Goal: Information Seeking & Learning: Learn about a topic

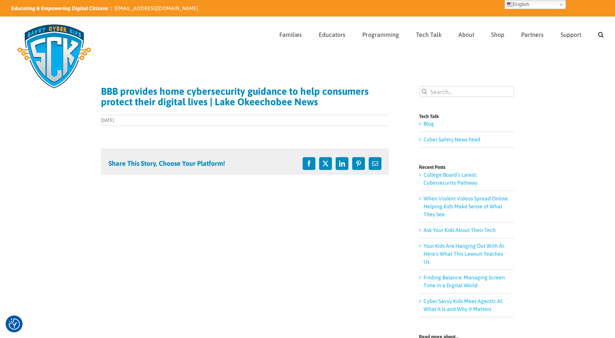
click at [142, 94] on h1 "BBB provides home cybersecurity guidance to help consumers protect their digita…" at bounding box center [245, 96] width 288 height 21
click at [182, 106] on h1 "BBB provides home cybersecurity guidance to help consumers protect their digita…" at bounding box center [245, 96] width 288 height 21
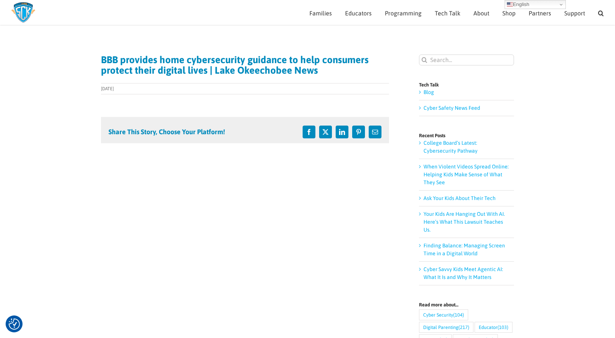
scroll to position [24, 0]
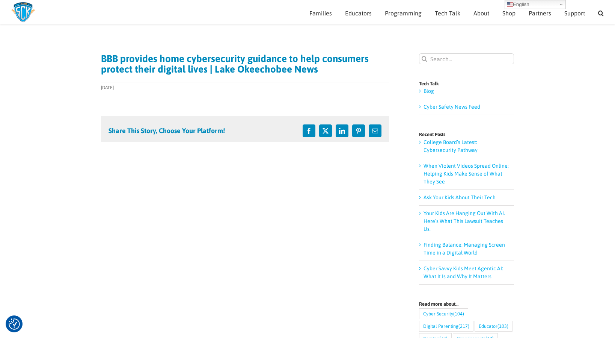
click at [424, 107] on link "Cyber Safety News Feed" at bounding box center [452, 107] width 57 height 6
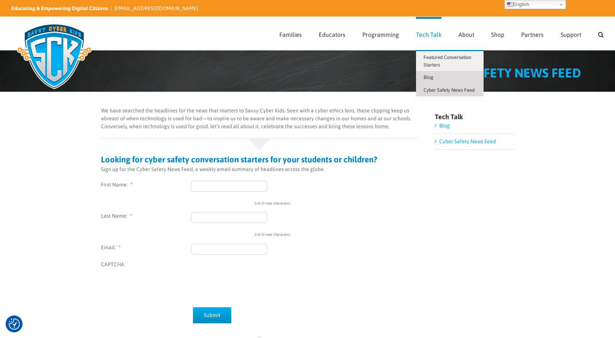
click at [429, 75] on span "Blog" at bounding box center [429, 77] width 10 height 6
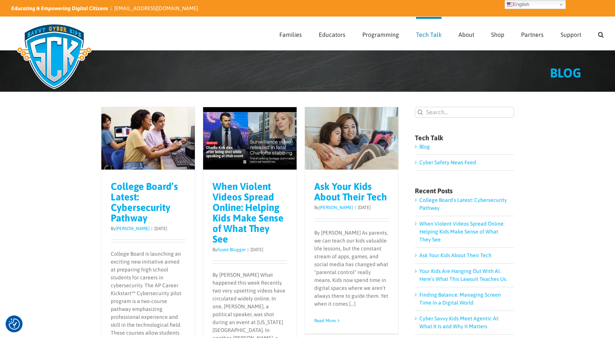
click at [60, 40] on img at bounding box center [54, 56] width 86 height 75
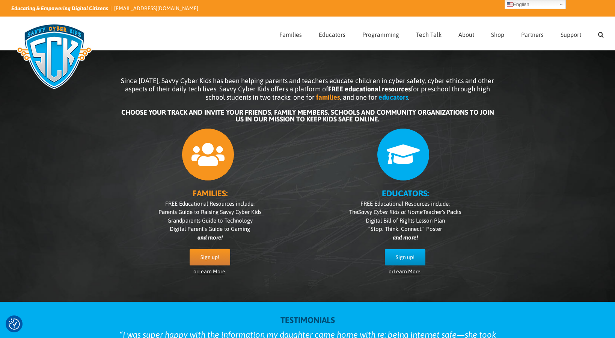
click at [272, 64] on div "Since [DATE], Savvy Cyber Kids has been helping parents and teachers educate ch…" at bounding box center [307, 176] width 413 height 236
